Goal: Transaction & Acquisition: Purchase product/service

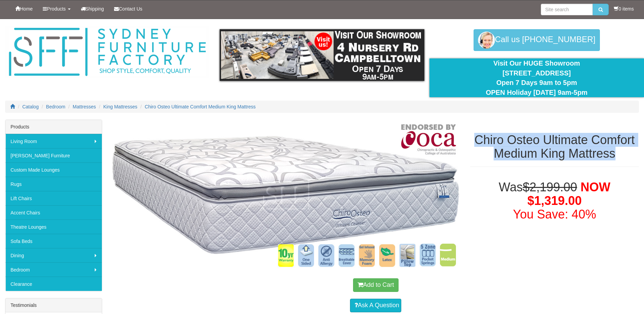
drag, startPoint x: 475, startPoint y: 140, endPoint x: 613, endPoint y: 153, distance: 138.8
click at [613, 153] on h1 "Chiro Osteo Ultimate Comfort Medium King Mattress" at bounding box center [554, 146] width 169 height 27
copy h1 "Chiro Osteo Ultimate Comfort Medium King Mattress"
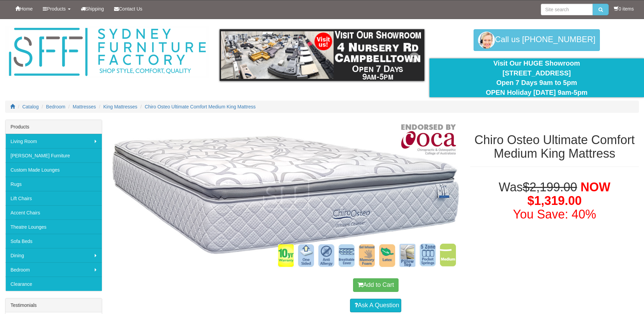
click at [287, 71] on img at bounding box center [322, 55] width 204 height 52
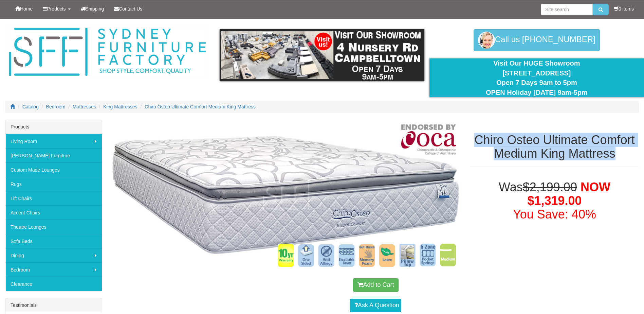
drag, startPoint x: 477, startPoint y: 138, endPoint x: 613, endPoint y: 159, distance: 137.4
click at [613, 159] on h1 "Chiro Osteo Ultimate Comfort Medium King Mattress" at bounding box center [554, 146] width 169 height 27
copy h1 "Chiro Osteo Ultimate Comfort Medium King Mattress"
